Goal: Find contact information: Find contact information

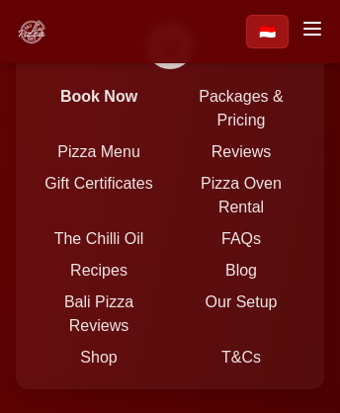
scroll to position [7965, 0]
